Goal: Task Accomplishment & Management: Use online tool/utility

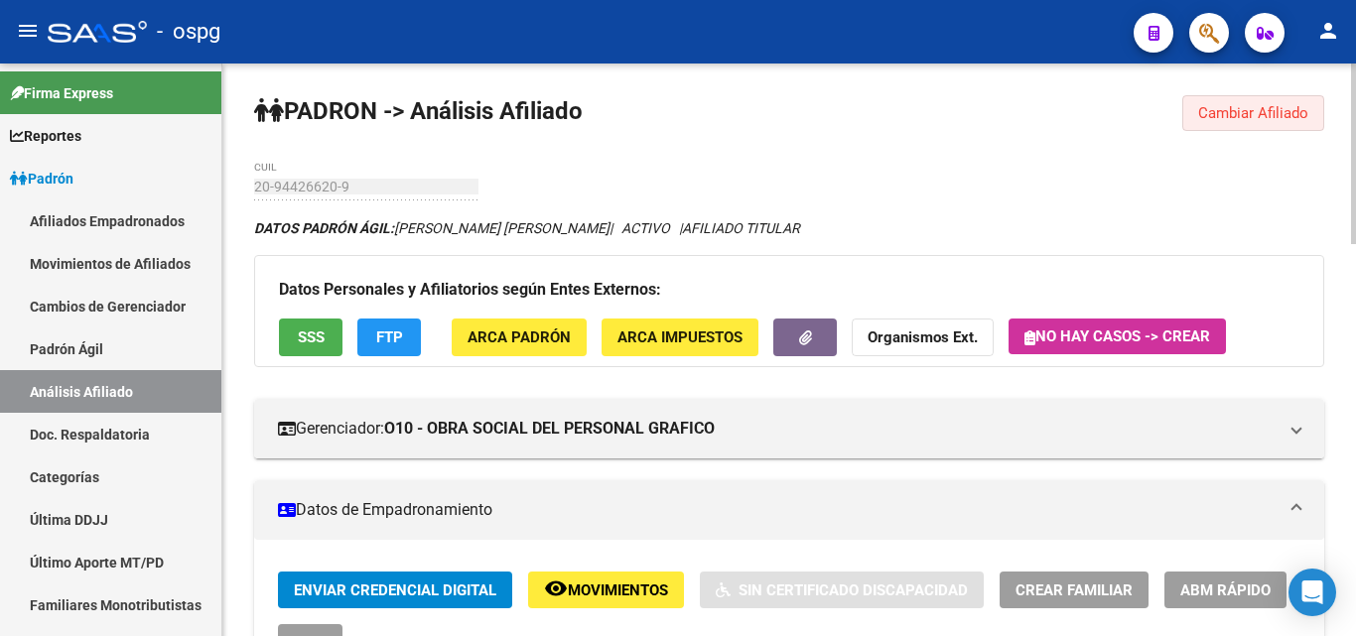
drag, startPoint x: 1224, startPoint y: 116, endPoint x: 1189, endPoint y: 119, distance: 34.9
click at [1224, 115] on span "Cambiar Afiliado" at bounding box center [1253, 113] width 110 height 18
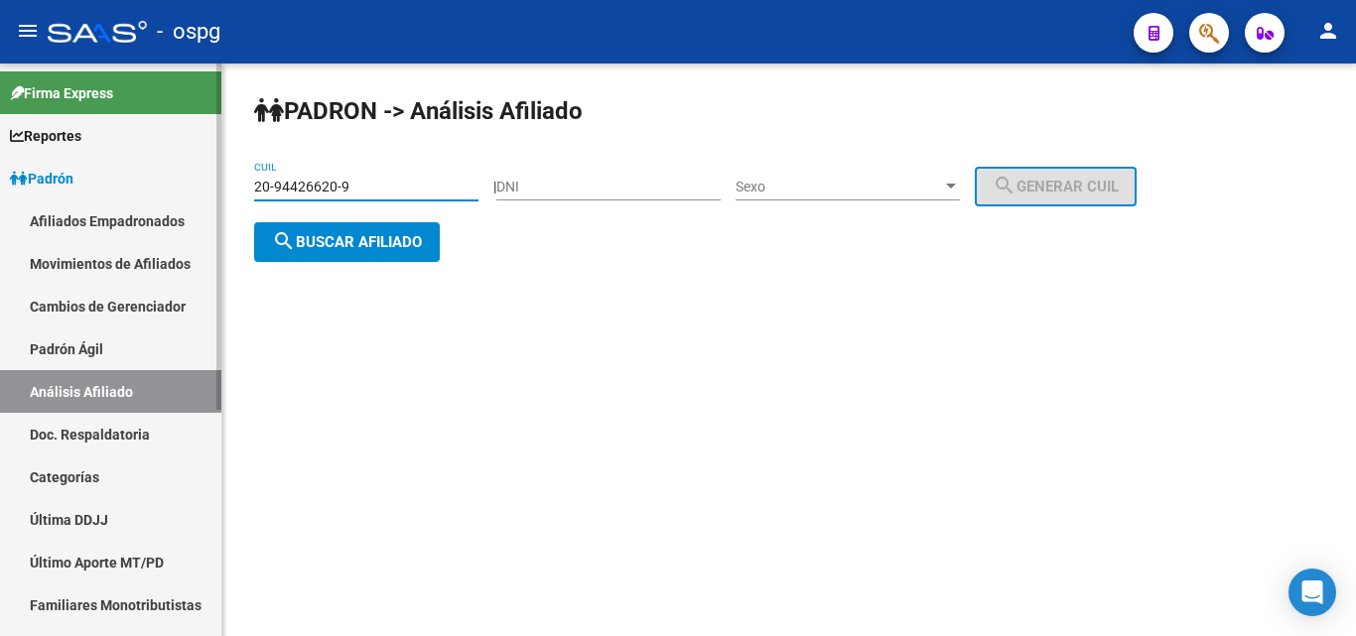
drag, startPoint x: 354, startPoint y: 190, endPoint x: 203, endPoint y: 200, distance: 151.2
click at [204, 202] on mat-sidenav-container "Firma Express Reportes Ingresos Devengados Análisis Histórico Detalles Transfer…" at bounding box center [678, 350] width 1356 height 573
paste input "4-319152"
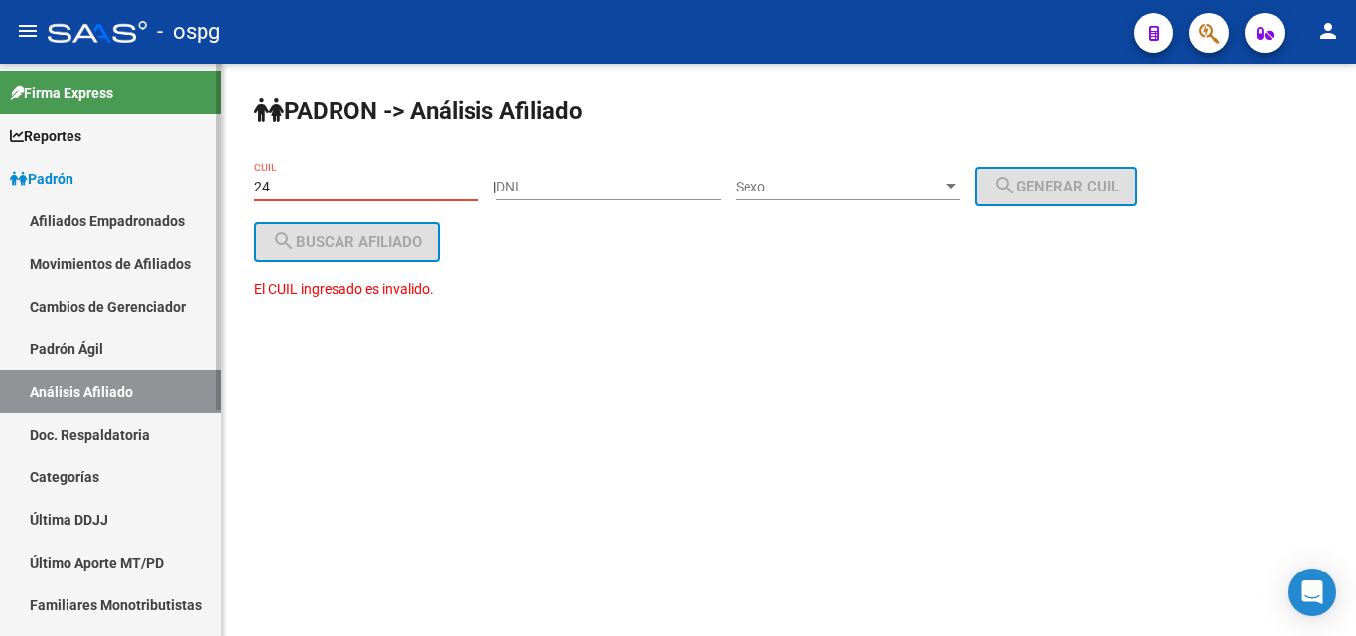
type input "2"
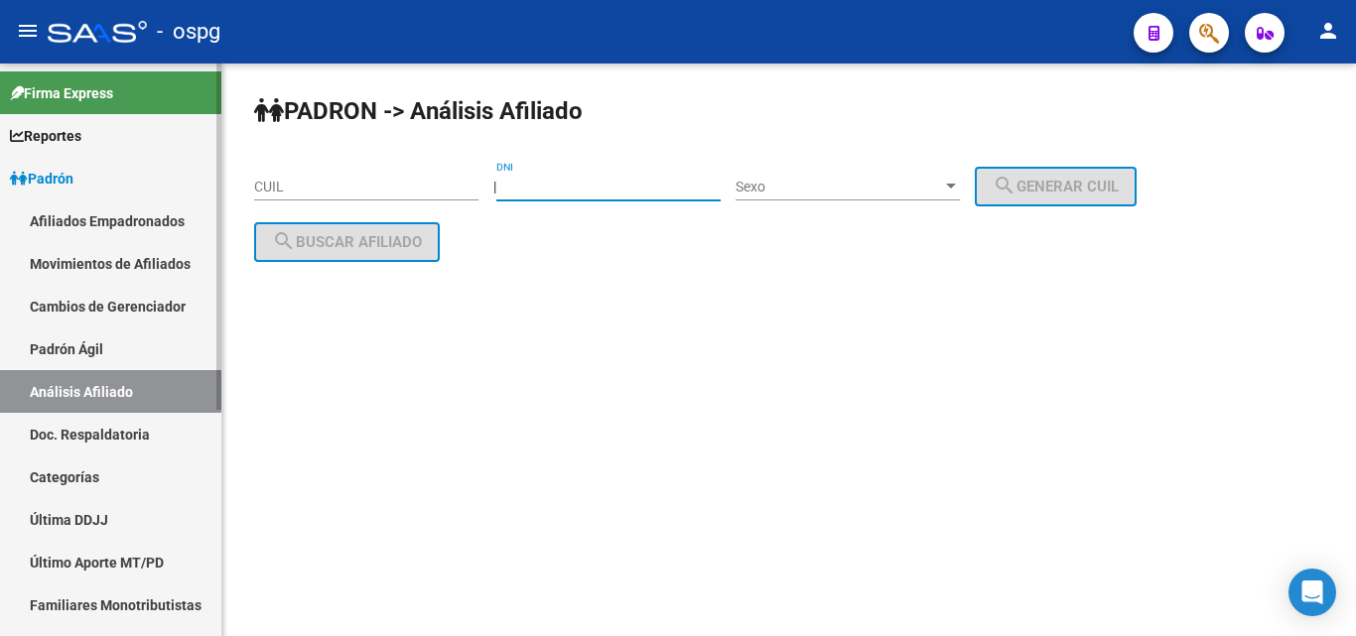
paste input "24319152"
type input "24319152"
click at [824, 193] on span "Sexo" at bounding box center [839, 187] width 206 height 17
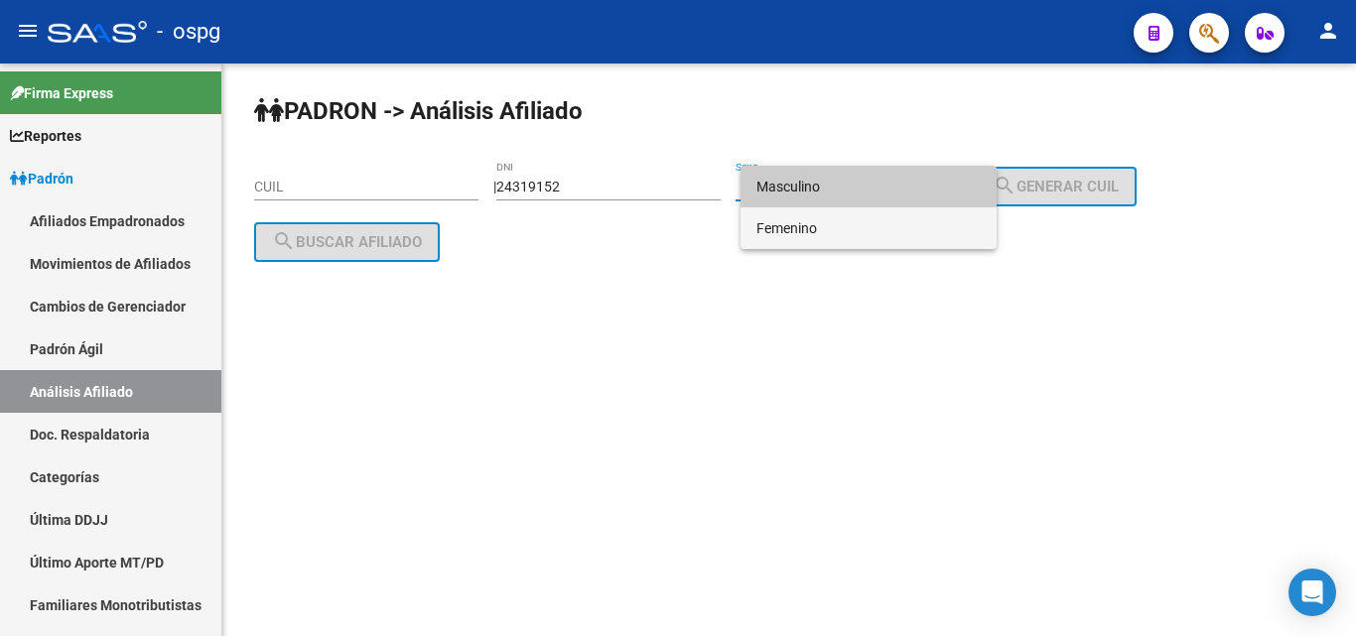
drag, startPoint x: 823, startPoint y: 227, endPoint x: 833, endPoint y: 214, distance: 16.3
click at [824, 227] on span "Femenino" at bounding box center [868, 228] width 224 height 42
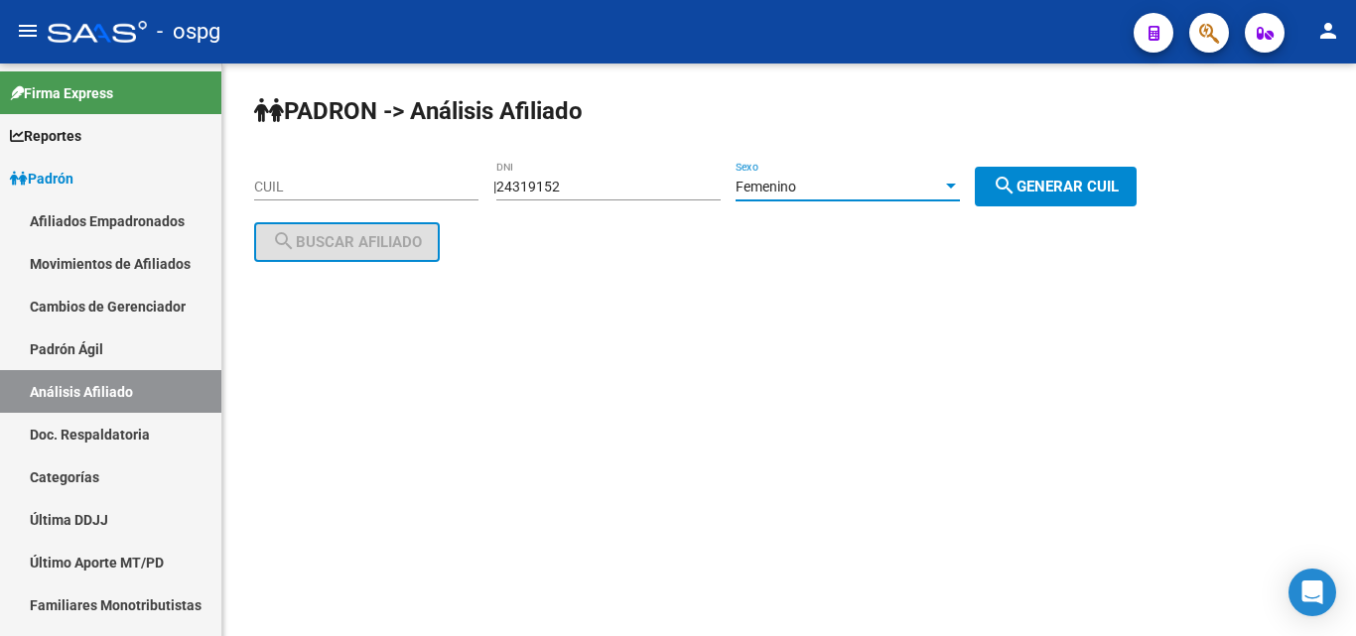
drag, startPoint x: 1034, startPoint y: 194, endPoint x: 998, endPoint y: 191, distance: 36.8
click at [1016, 196] on mat-icon "search" at bounding box center [1005, 186] width 24 height 24
type input "27-24319152-7"
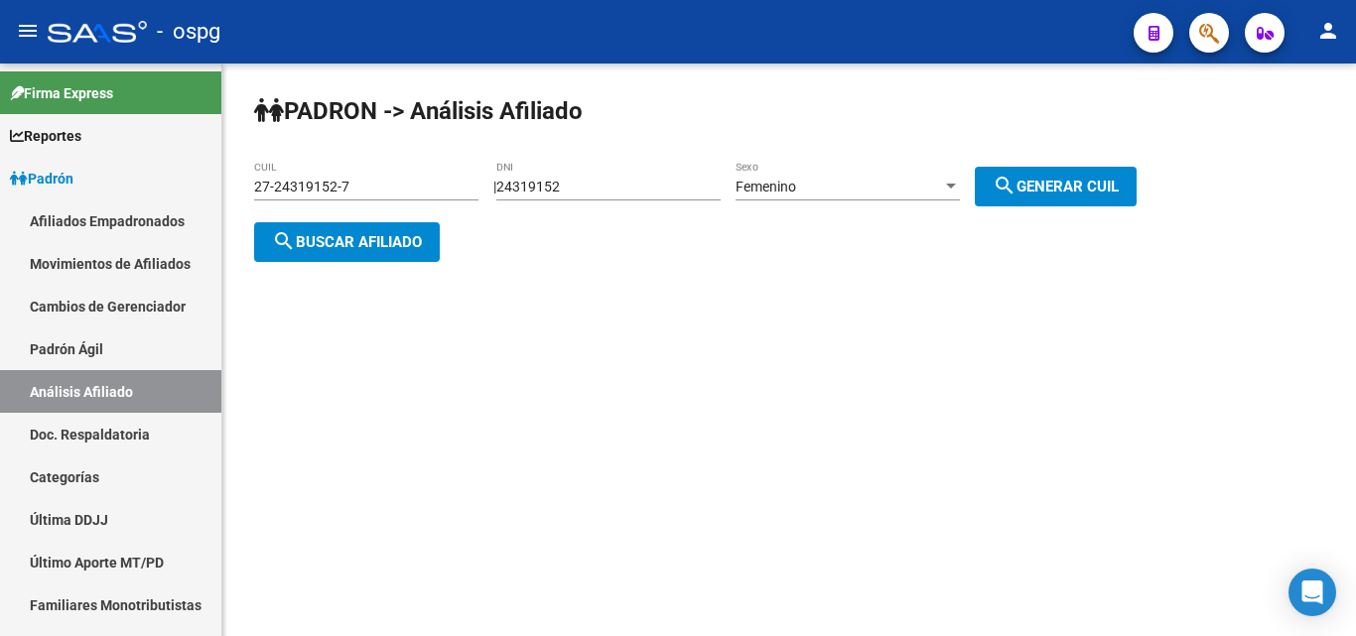
click at [356, 245] on span "search Buscar afiliado" at bounding box center [347, 242] width 150 height 18
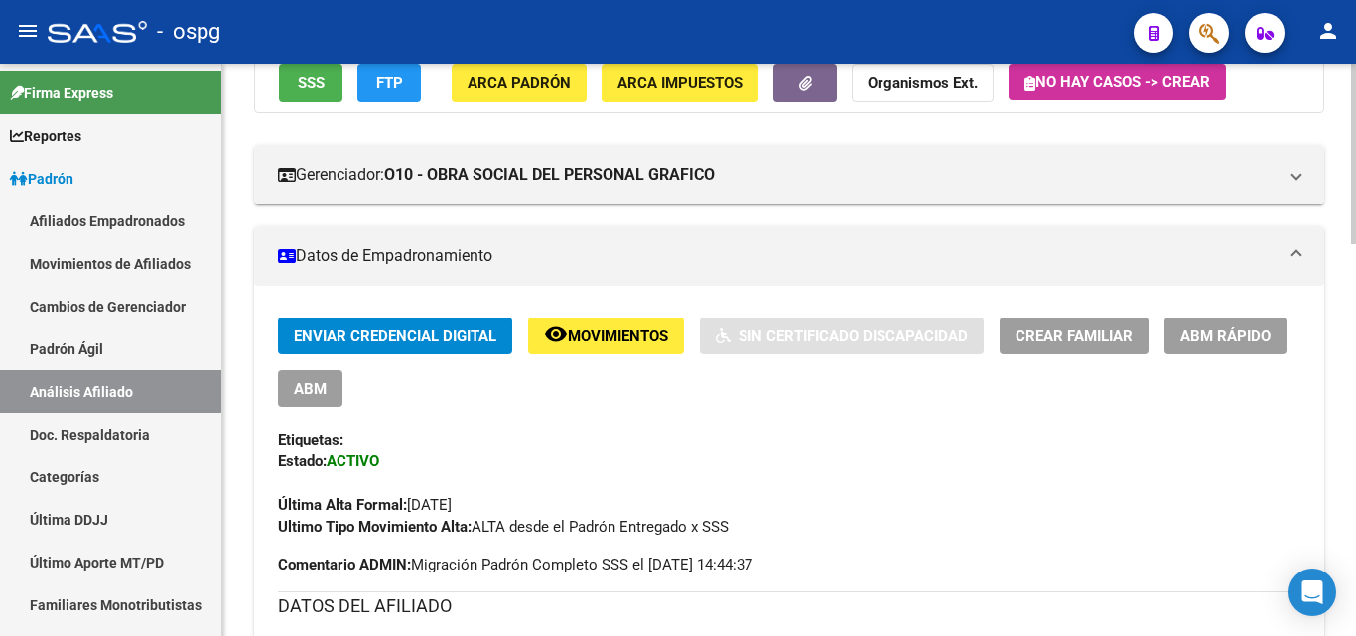
scroll to position [397, 0]
